Goal: Use online tool/utility: Utilize a website feature to perform a specific function

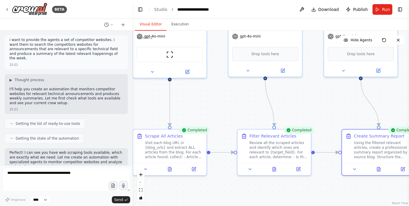
scroll to position [15754, 0]
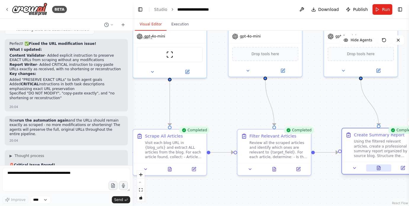
click at [376, 167] on icon at bounding box center [378, 168] width 5 height 5
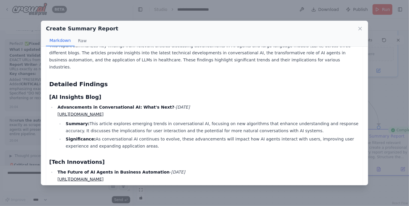
scroll to position [51, 0]
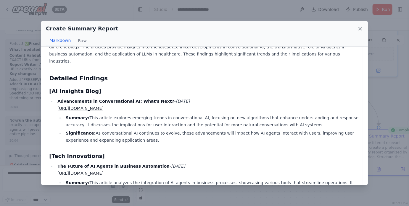
click at [359, 26] on icon at bounding box center [360, 29] width 6 height 6
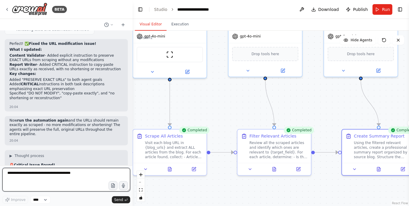
click at [84, 171] on textarea at bounding box center [66, 180] width 128 height 24
type textarea "**********"
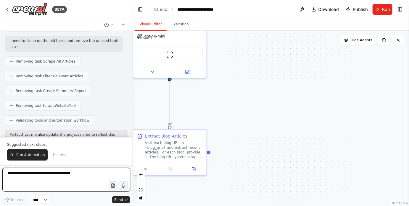
scroll to position [16384, 0]
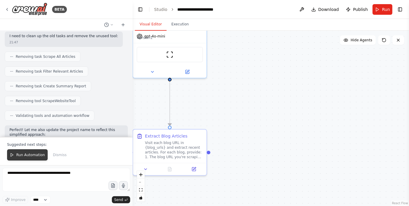
click at [38, 154] on span "Run Automation" at bounding box center [30, 155] width 29 height 5
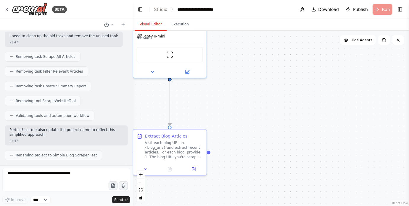
scroll to position [16356, 0]
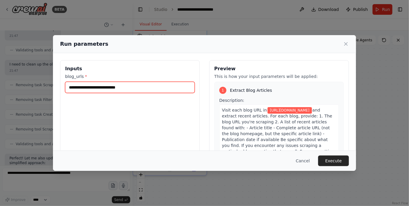
click at [164, 87] on input "**********" at bounding box center [129, 87] width 129 height 11
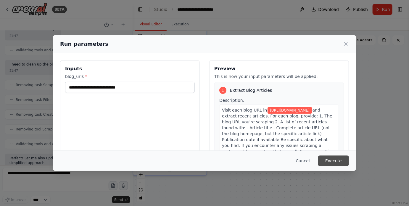
click at [330, 161] on button "Execute" at bounding box center [333, 161] width 31 height 11
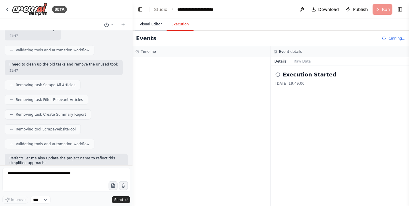
click at [155, 24] on button "Visual Editor" at bounding box center [151, 24] width 32 height 12
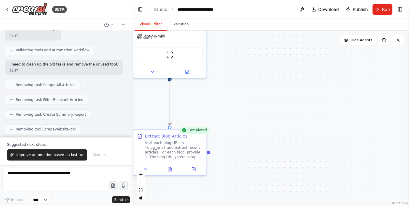
scroll to position [16384, 0]
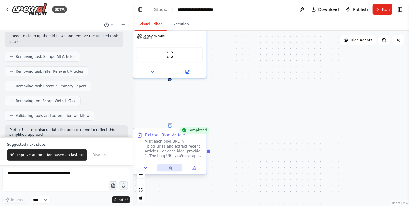
click at [173, 167] on button at bounding box center [169, 168] width 25 height 7
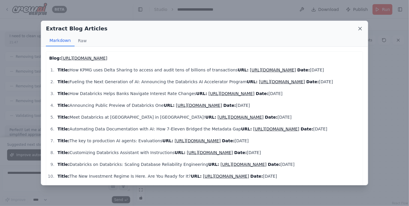
click at [359, 28] on icon at bounding box center [359, 28] width 3 height 3
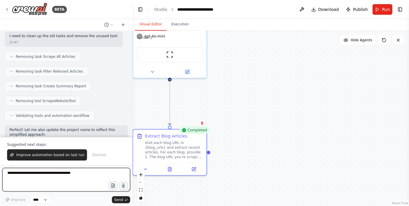
click at [58, 177] on textarea at bounding box center [66, 180] width 128 height 24
type textarea "**********"
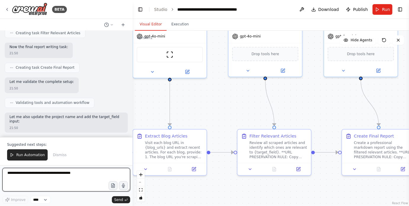
scroll to position [16847, 0]
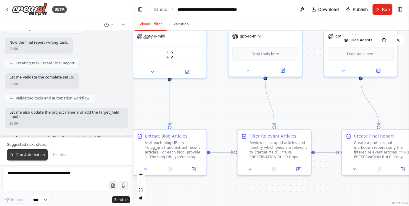
click at [21, 153] on button "Run Automation" at bounding box center [27, 155] width 40 height 11
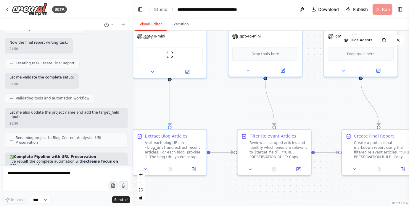
scroll to position [16819, 0]
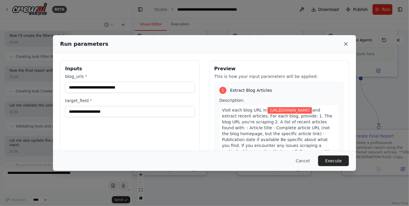
click at [346, 43] on icon at bounding box center [345, 44] width 3 height 3
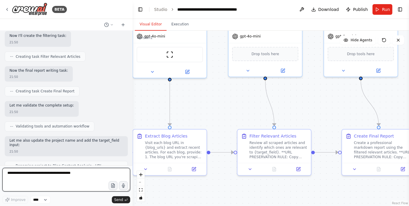
click at [68, 177] on textarea at bounding box center [66, 180] width 128 height 24
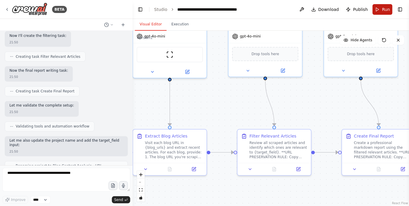
click at [376, 10] on button "Run" at bounding box center [382, 9] width 20 height 11
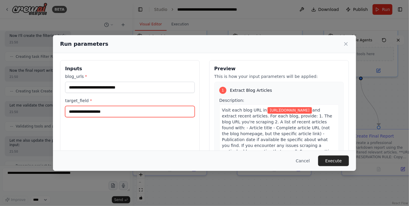
click at [161, 111] on input "target_field *" at bounding box center [129, 111] width 129 height 11
type input "**********"
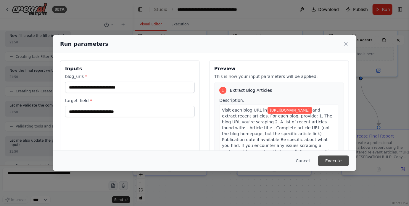
click at [334, 161] on button "Execute" at bounding box center [333, 161] width 31 height 11
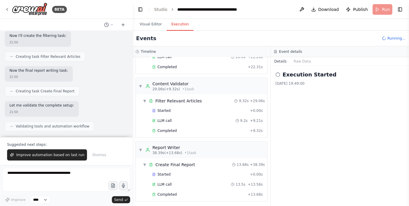
scroll to position [16847, 0]
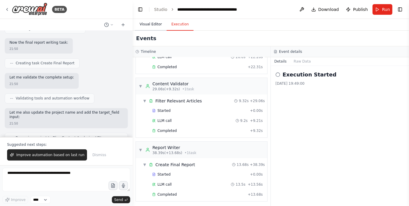
click at [145, 23] on button "Visual Editor" at bounding box center [151, 24] width 32 height 12
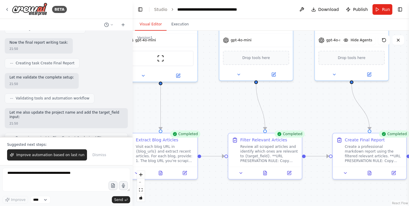
drag, startPoint x: 323, startPoint y: 102, endPoint x: 314, endPoint y: 106, distance: 9.9
click at [314, 106] on div ".deletable-edge-delete-btn { width: 20px; height: 20px; border: 0px solid #ffff…" at bounding box center [270, 119] width 276 height 176
click at [369, 172] on icon at bounding box center [369, 172] width 3 height 4
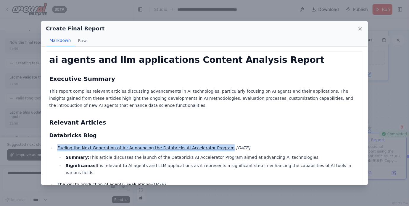
click at [358, 27] on icon at bounding box center [360, 29] width 6 height 6
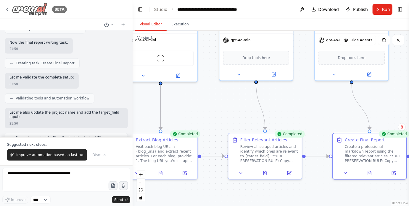
click at [8, 9] on icon at bounding box center [7, 9] width 5 height 5
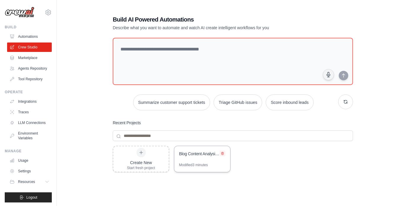
click at [222, 153] on icon at bounding box center [222, 154] width 2 height 3
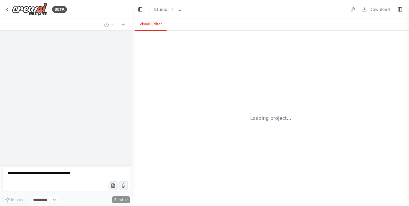
select select "****"
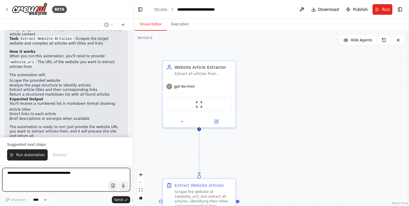
scroll to position [336, 0]
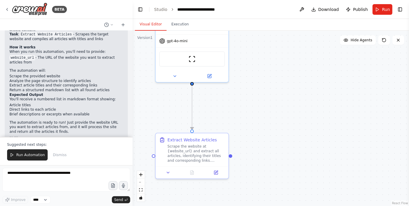
drag, startPoint x: 281, startPoint y: 97, endPoint x: 267, endPoint y: 26, distance: 72.5
click at [267, 26] on div "Visual Editor Execution Version 1 Show Tools Hide Agents .deletable-edge-delete…" at bounding box center [270, 112] width 276 height 187
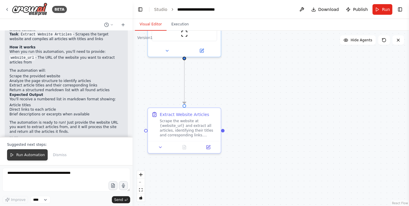
click at [37, 154] on span "Run Automation" at bounding box center [30, 155] width 29 height 5
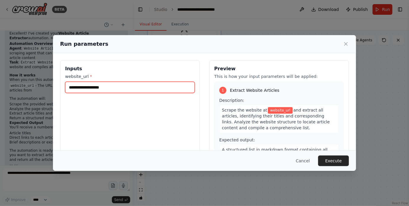
click at [162, 91] on input "website_url *" at bounding box center [129, 87] width 129 height 11
paste input "**********"
type input "**********"
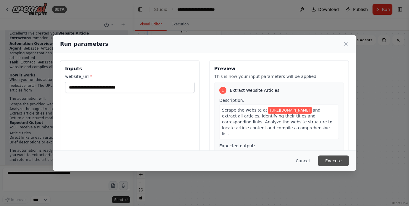
click at [330, 159] on button "Execute" at bounding box center [333, 161] width 31 height 11
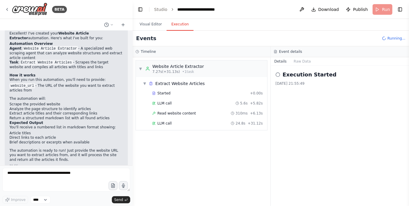
scroll to position [336, 0]
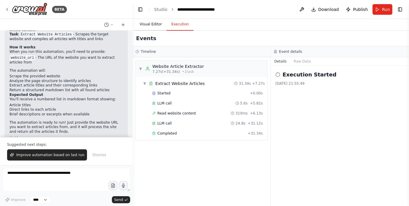
click at [153, 21] on button "Visual Editor" at bounding box center [151, 24] width 32 height 12
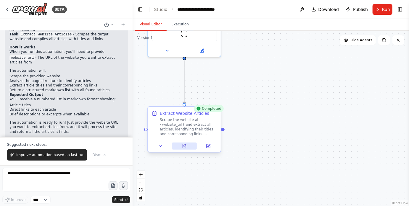
click at [190, 149] on button at bounding box center [184, 146] width 25 height 7
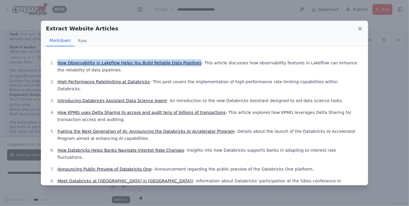
click at [360, 28] on icon at bounding box center [359, 28] width 3 height 3
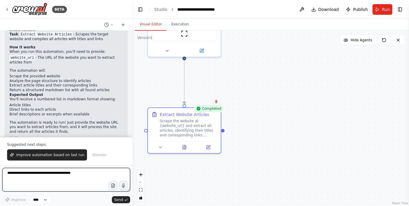
click at [66, 175] on textarea at bounding box center [66, 180] width 128 height 24
click at [59, 176] on textarea at bounding box center [66, 180] width 128 height 24
type textarea "**********"
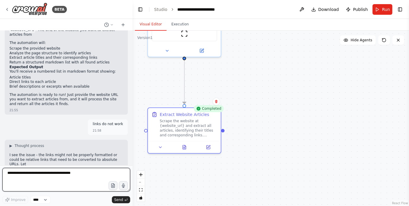
scroll to position [368, 0]
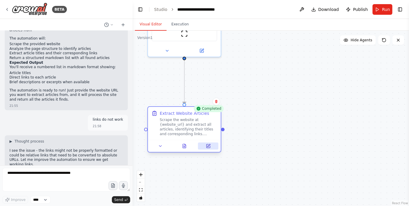
click at [210, 146] on icon at bounding box center [208, 146] width 5 height 5
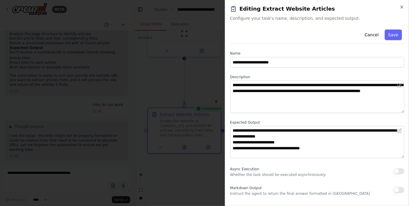
scroll to position [419, 0]
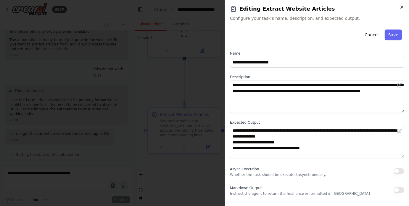
click at [403, 6] on icon "button" at bounding box center [401, 7] width 5 height 5
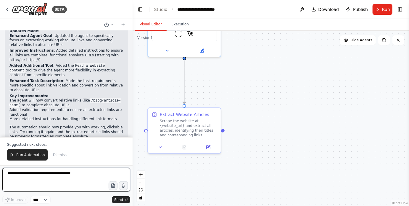
scroll to position [711, 0]
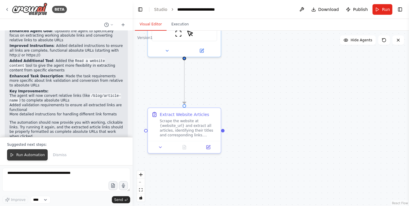
click at [33, 154] on span "Run Automation" at bounding box center [30, 155] width 29 height 5
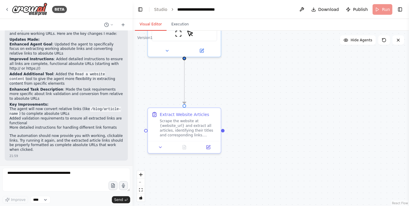
scroll to position [682, 0]
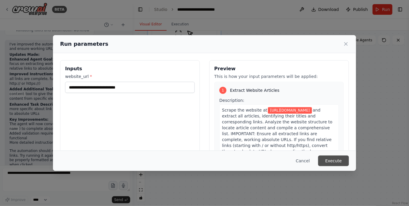
click at [333, 161] on button "Execute" at bounding box center [333, 161] width 31 height 11
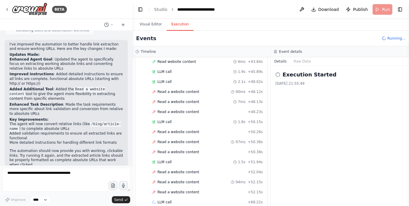
scroll to position [711, 0]
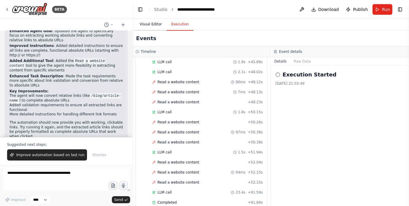
click at [157, 24] on button "Visual Editor" at bounding box center [151, 24] width 32 height 12
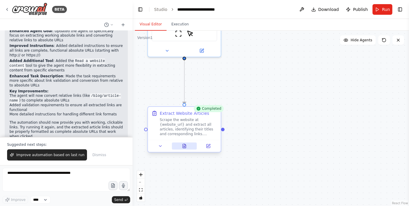
click at [188, 145] on button at bounding box center [184, 146] width 25 height 7
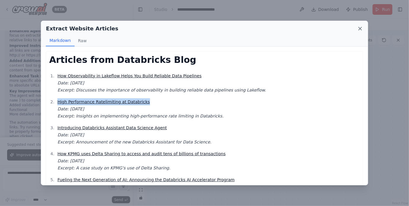
click at [358, 27] on icon at bounding box center [359, 28] width 3 height 3
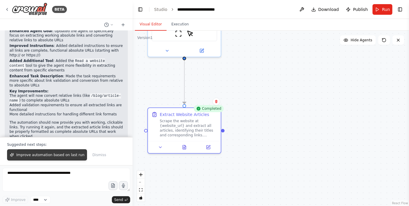
click at [30, 154] on span "Improve automation based on last run" at bounding box center [50, 155] width 68 height 5
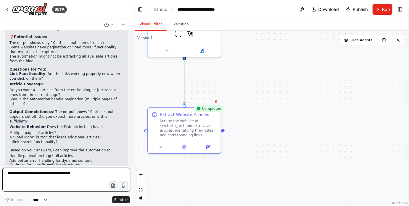
scroll to position [882, 0]
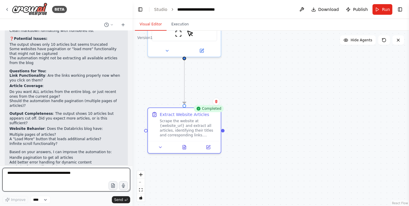
click at [68, 184] on textarea at bounding box center [66, 180] width 128 height 24
type textarea "**********"
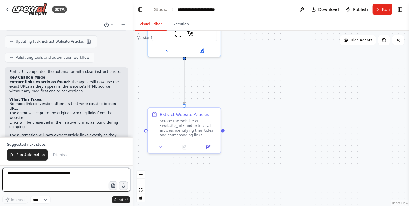
scroll to position [1116, 0]
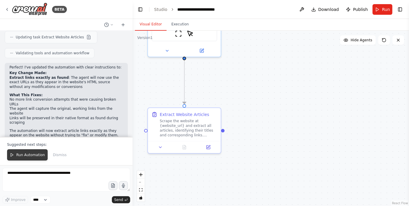
click at [26, 157] on span "Run Automation" at bounding box center [30, 155] width 29 height 5
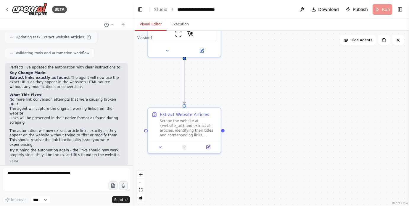
scroll to position [1088, 0]
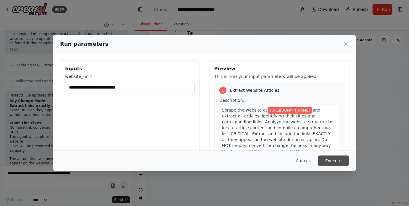
click at [325, 159] on button "Execute" at bounding box center [333, 161] width 31 height 11
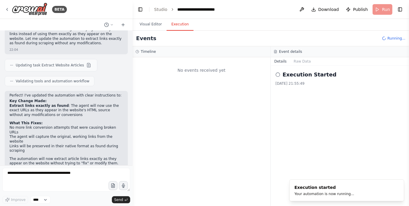
scroll to position [0, 0]
click at [157, 24] on button "Visual Editor" at bounding box center [151, 24] width 32 height 12
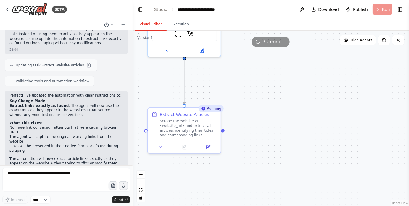
click at [263, 116] on div ".deletable-edge-delete-btn { width: 20px; height: 20px; border: 0px solid #ffff…" at bounding box center [270, 119] width 276 height 176
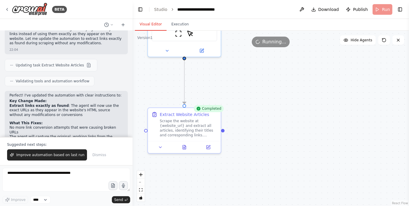
scroll to position [1116, 0]
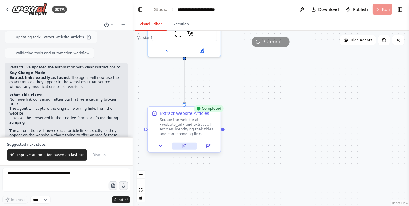
click at [184, 145] on icon at bounding box center [184, 146] width 3 height 4
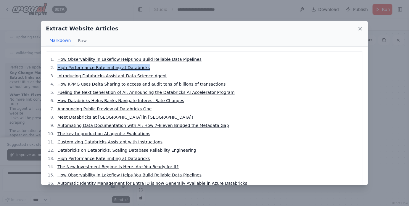
click at [359, 29] on icon at bounding box center [360, 29] width 6 height 6
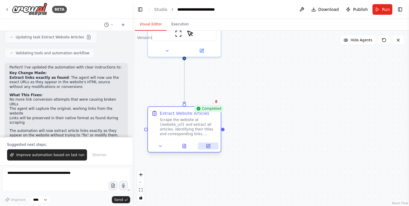
click at [211, 146] on button at bounding box center [208, 146] width 20 height 7
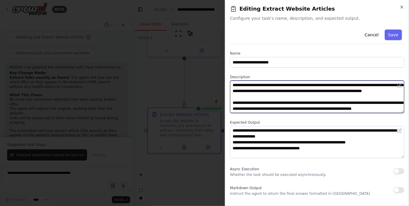
click at [343, 85] on textarea "**********" at bounding box center [317, 97] width 174 height 33
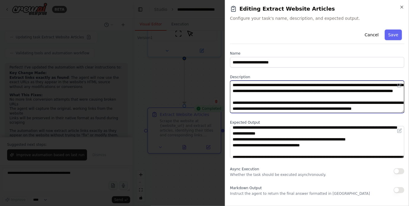
scroll to position [0, 0]
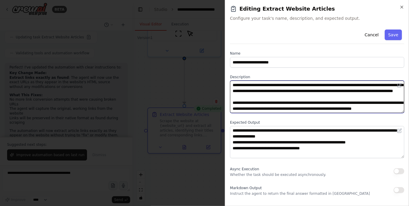
type textarea "**********"
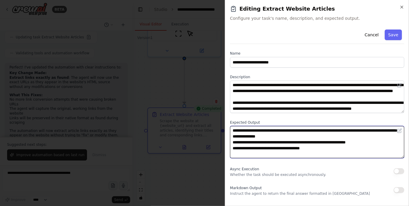
click at [343, 131] on textarea "**********" at bounding box center [317, 142] width 174 height 33
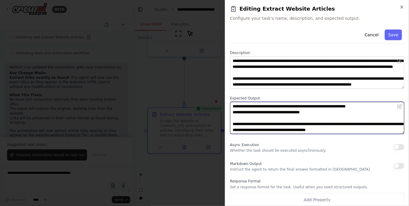
scroll to position [27, 0]
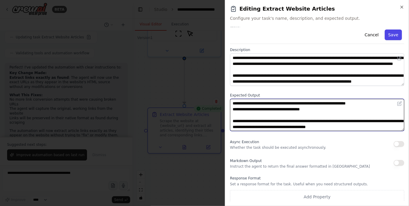
type textarea "**********"
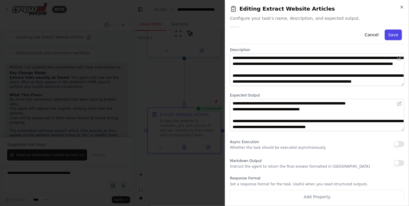
click at [393, 35] on button "Save" at bounding box center [392, 35] width 17 height 11
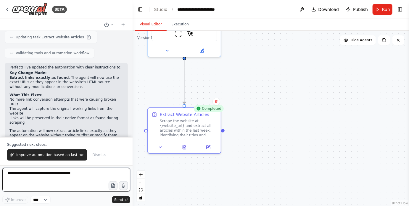
click at [86, 172] on textarea at bounding box center [66, 180] width 128 height 24
type textarea "**********"
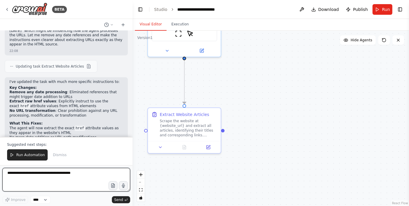
scroll to position [1301, 0]
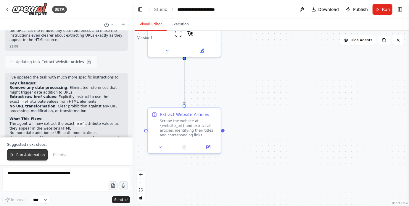
click at [35, 155] on span "Run Automation" at bounding box center [30, 155] width 29 height 5
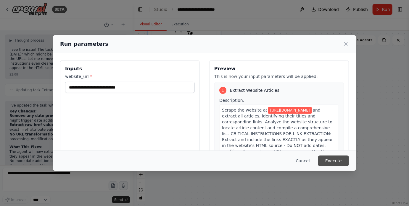
click at [326, 162] on button "Execute" at bounding box center [333, 161] width 31 height 11
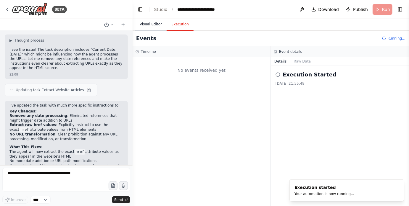
click at [154, 22] on button "Visual Editor" at bounding box center [151, 24] width 32 height 12
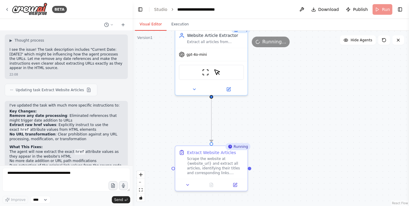
drag, startPoint x: 266, startPoint y: 88, endPoint x: 292, endPoint y: 126, distance: 46.2
click at [292, 126] on div ".deletable-edge-delete-btn { width: 20px; height: 20px; border: 0px solid #ffff…" at bounding box center [270, 119] width 276 height 176
click at [231, 88] on button at bounding box center [227, 88] width 33 height 7
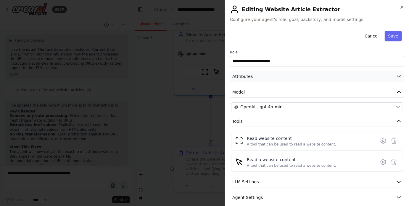
click at [249, 74] on span "Attributes" at bounding box center [242, 77] width 20 height 6
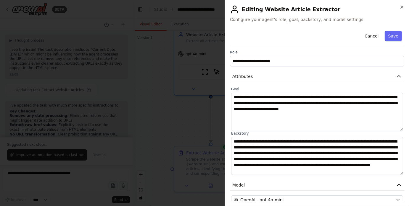
scroll to position [1301, 0]
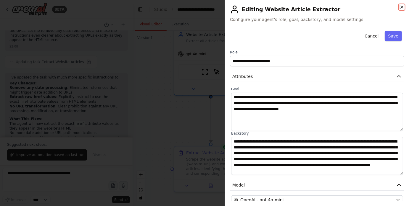
click at [401, 7] on icon "button" at bounding box center [401, 7] width 5 height 5
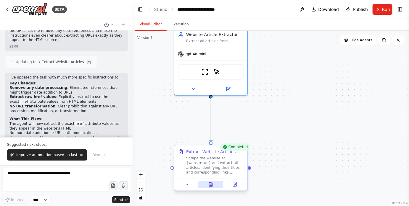
click at [213, 185] on button at bounding box center [210, 184] width 25 height 7
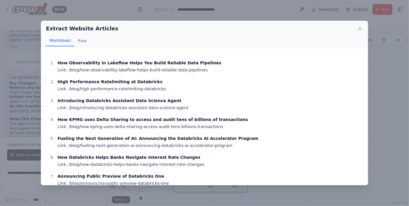
drag, startPoint x: 68, startPoint y: 69, endPoint x: 205, endPoint y: 69, distance: 137.2
click at [205, 69] on p "How Observability in Lakeflow Helps You Build Reliable Data Pipelines Link: /bl…" at bounding box center [208, 66] width 302 height 14
copy p "blog/how-observability-lakeflow-helps-build-reliable-data-pipelines"
click at [109, 87] on p "High Performance Ratelimiting at Databricks Link: /blog/high-performance-rateli…" at bounding box center [208, 85] width 302 height 14
drag, startPoint x: 79, startPoint y: 71, endPoint x: 206, endPoint y: 72, distance: 127.1
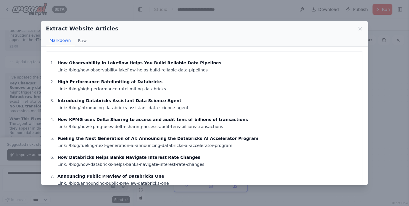
click at [206, 72] on p "How Observability in Lakeflow Helps You Build Reliable Data Pipelines Link: /bl…" at bounding box center [208, 66] width 302 height 14
copy p "how-observability-lakeflow-helps-build-reliable-data-pipelines"
click at [360, 29] on icon at bounding box center [359, 28] width 3 height 3
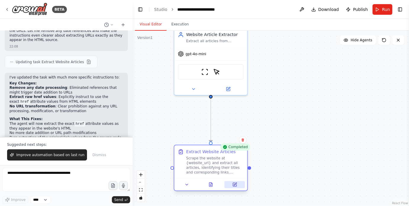
click at [237, 186] on icon at bounding box center [234, 185] width 5 height 5
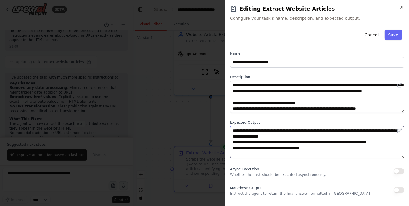
click at [359, 130] on textarea "**********" at bounding box center [317, 142] width 174 height 33
click at [329, 129] on textarea "**********" at bounding box center [317, 142] width 174 height 33
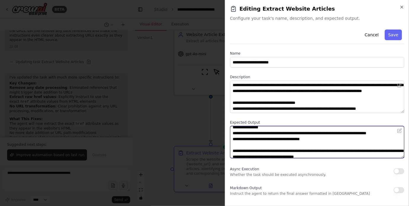
scroll to position [14, 0]
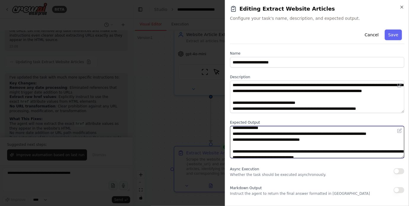
drag, startPoint x: 255, startPoint y: 133, endPoint x: 236, endPoint y: 134, distance: 19.0
click at [236, 134] on textarea "**********" at bounding box center [317, 142] width 174 height 33
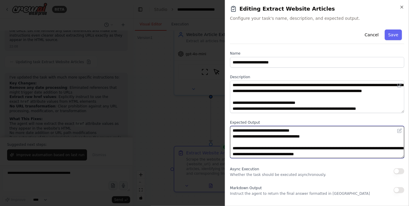
scroll to position [4, 0]
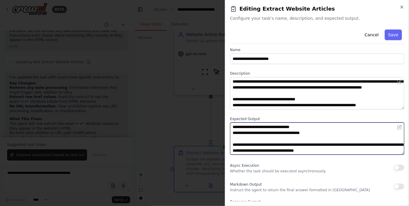
drag, startPoint x: 306, startPoint y: 145, endPoint x: 383, endPoint y: 149, distance: 77.3
click at [383, 149] on textarea "**********" at bounding box center [317, 139] width 174 height 33
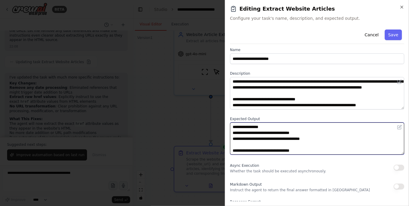
scroll to position [12, 0]
type textarea "**********"
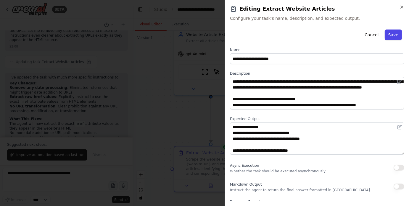
click at [394, 32] on button "Save" at bounding box center [392, 35] width 17 height 11
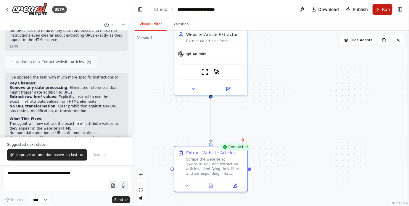
click at [377, 8] on button "Run" at bounding box center [382, 9] width 20 height 11
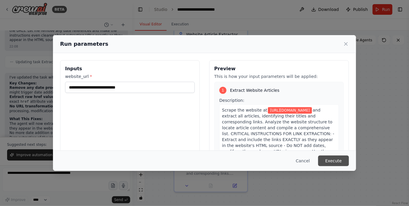
click at [327, 161] on button "Execute" at bounding box center [333, 161] width 31 height 11
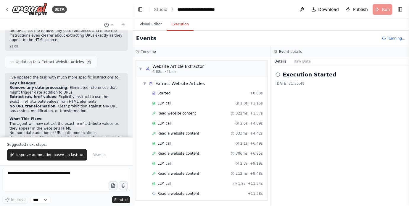
scroll to position [9, 0]
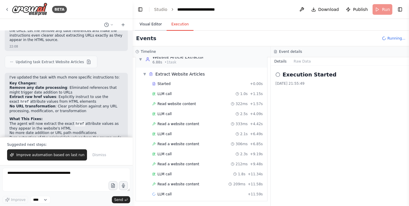
click at [155, 23] on button "Visual Editor" at bounding box center [151, 24] width 32 height 12
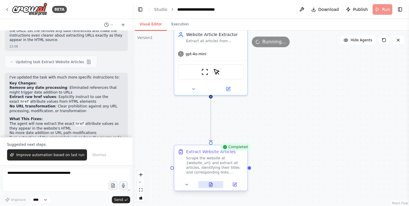
click at [212, 187] on button at bounding box center [210, 184] width 25 height 7
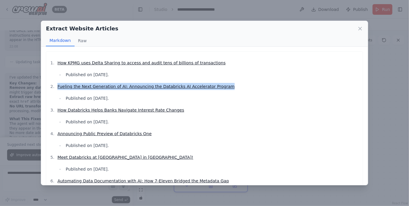
click at [250, 106] on ol "How KPMG uses Delta Sharing to access and audit tens of billions of transaction…" at bounding box center [204, 175] width 310 height 232
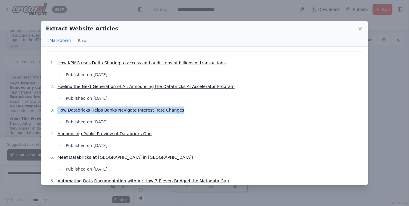
click at [358, 27] on icon at bounding box center [360, 29] width 6 height 6
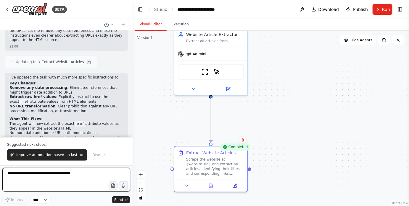
click at [49, 180] on textarea at bounding box center [66, 180] width 128 height 24
type textarea "**********"
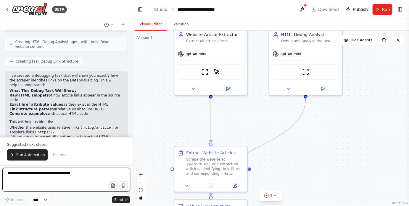
scroll to position [1544, 0]
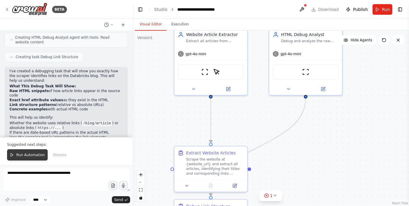
click at [25, 159] on button "Run Automation" at bounding box center [27, 155] width 40 height 11
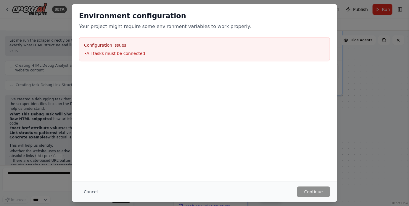
click at [278, 151] on div "Environment configuration Your project might require some environment variables…" at bounding box center [204, 93] width 265 height 178
